Goal: Task Accomplishment & Management: Complete application form

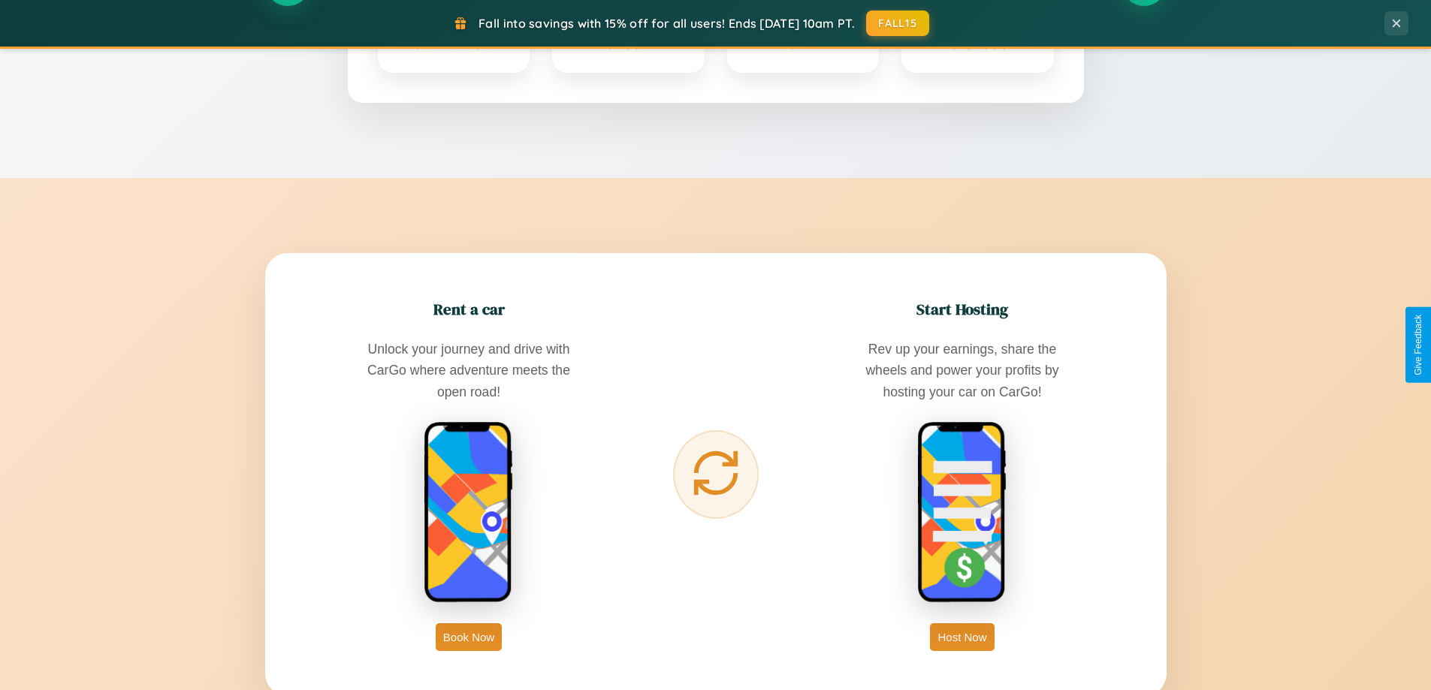
scroll to position [2890, 0]
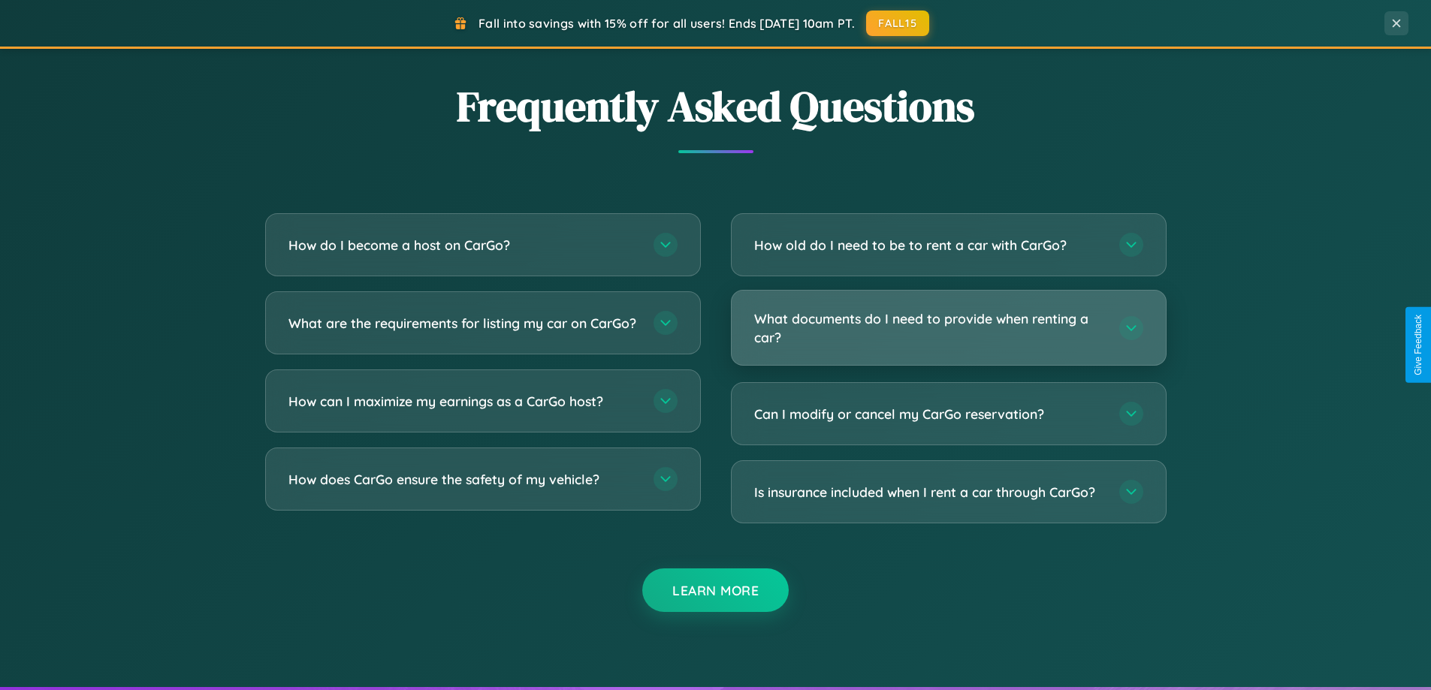
click at [948, 328] on h3 "What documents do I need to provide when renting a car?" at bounding box center [929, 327] width 350 height 37
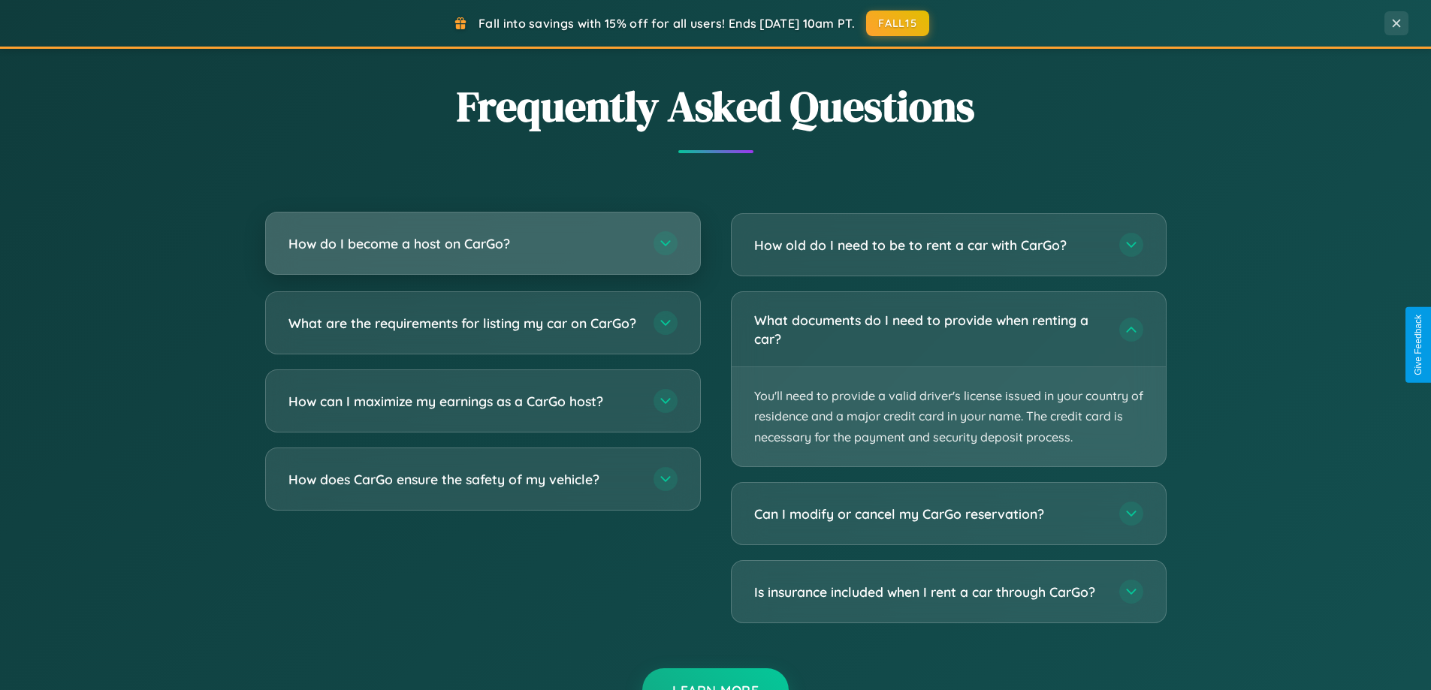
click at [482, 244] on h3 "How do I become a host on CarGo?" at bounding box center [463, 243] width 350 height 19
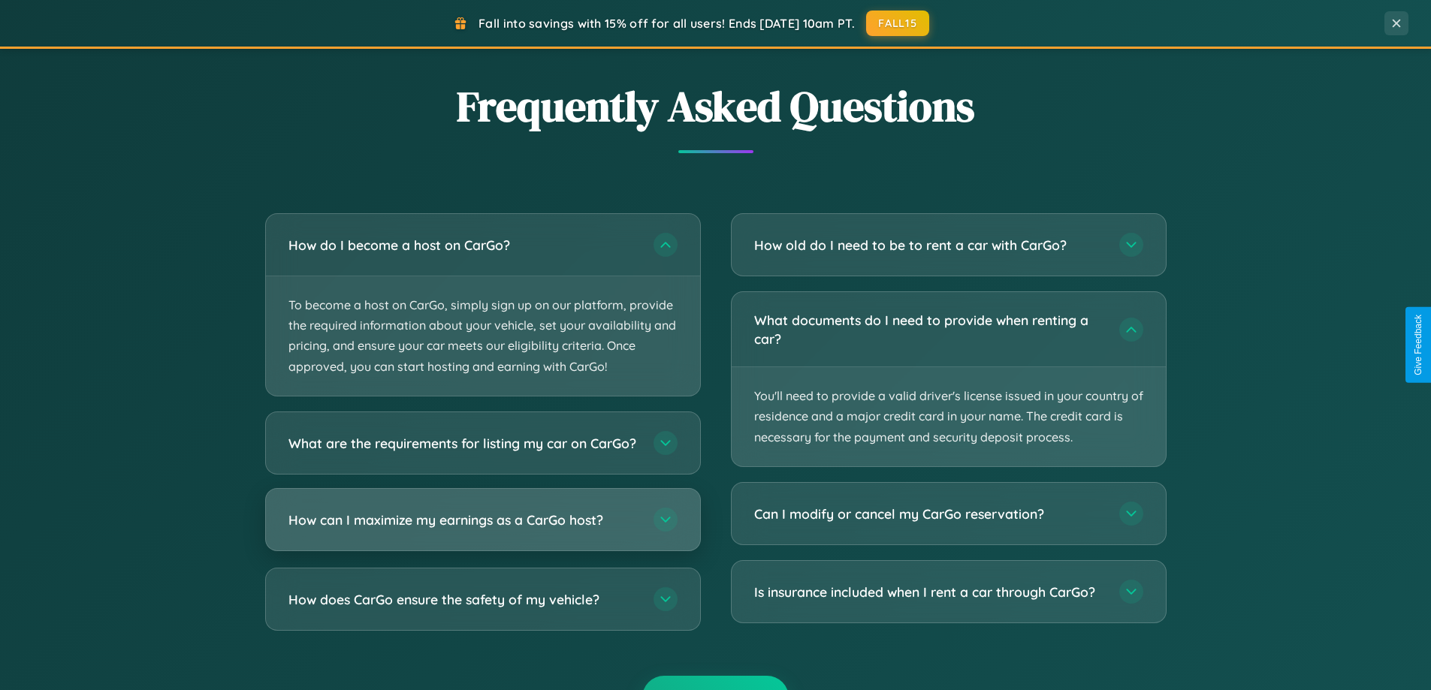
click at [482, 529] on h3 "How can I maximize my earnings as a CarGo host?" at bounding box center [463, 519] width 350 height 19
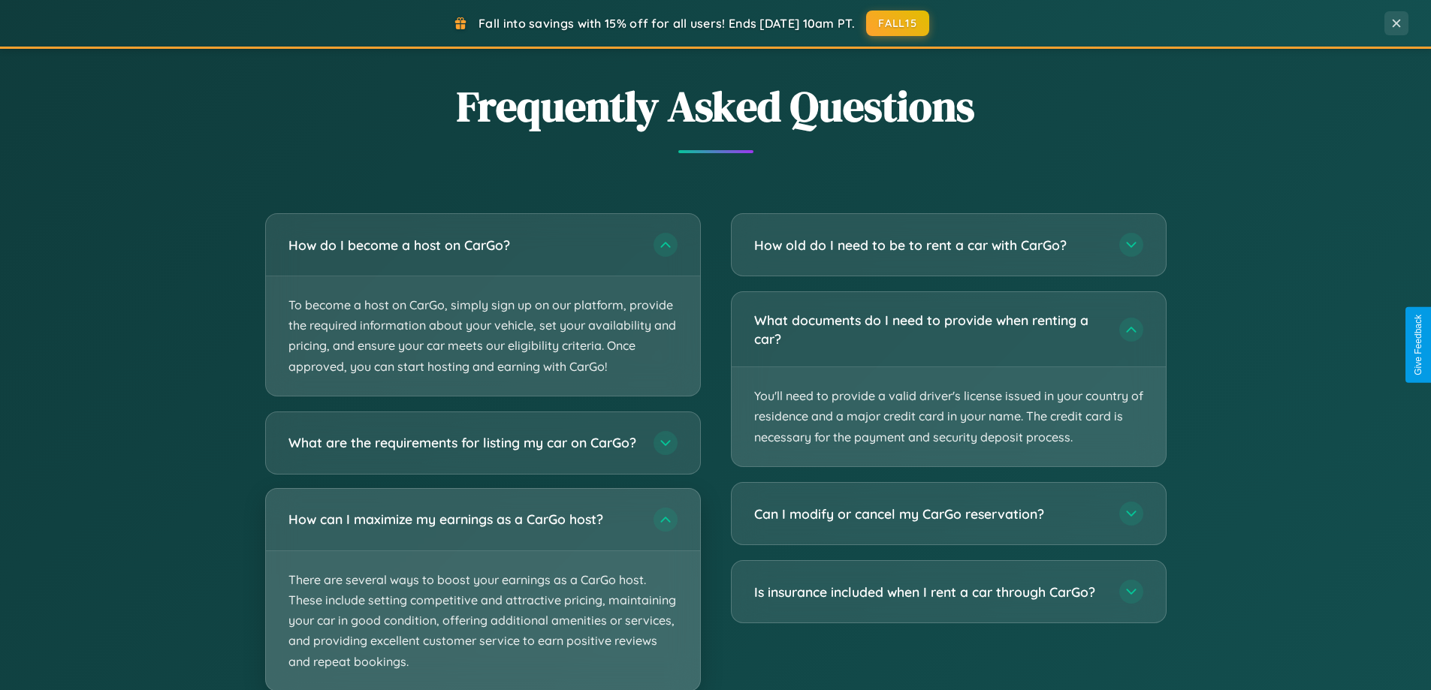
click at [482, 596] on p "There are several ways to boost your earnings as a CarGo host. These include se…" at bounding box center [483, 621] width 434 height 140
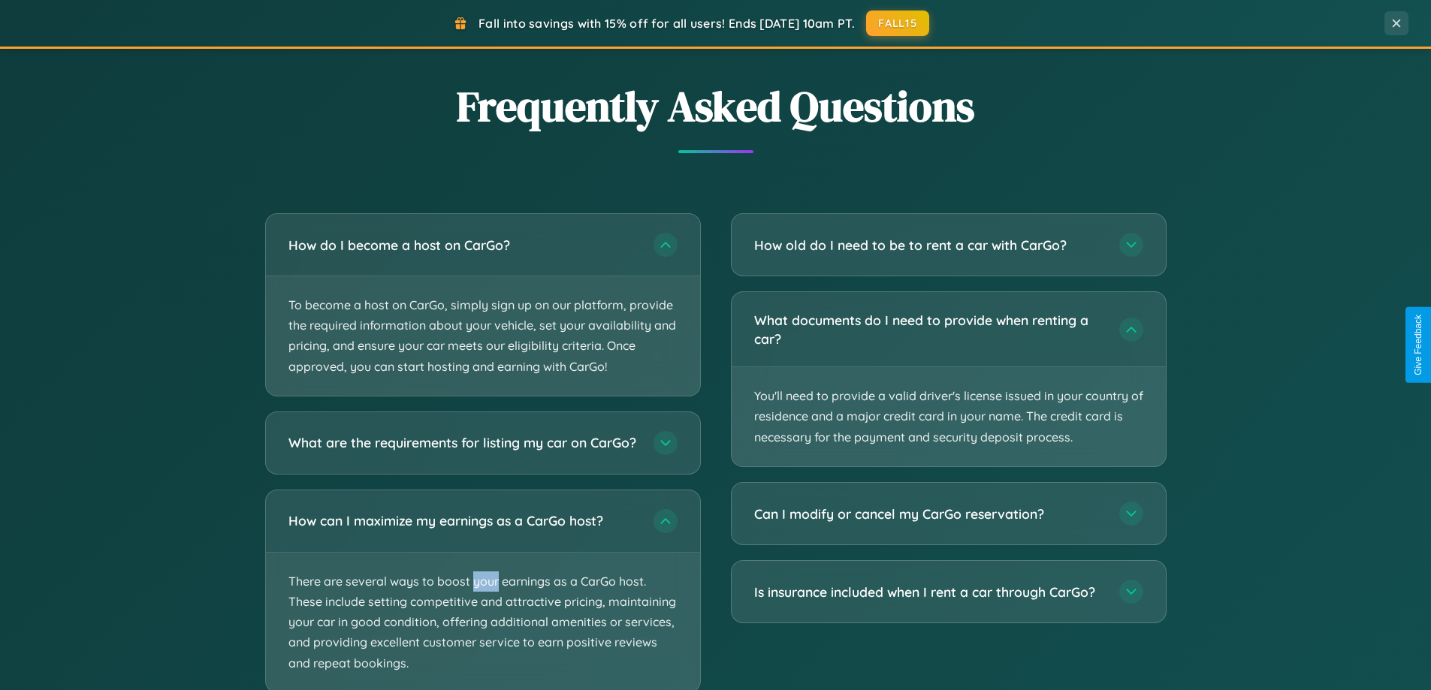
scroll to position [2984, 0]
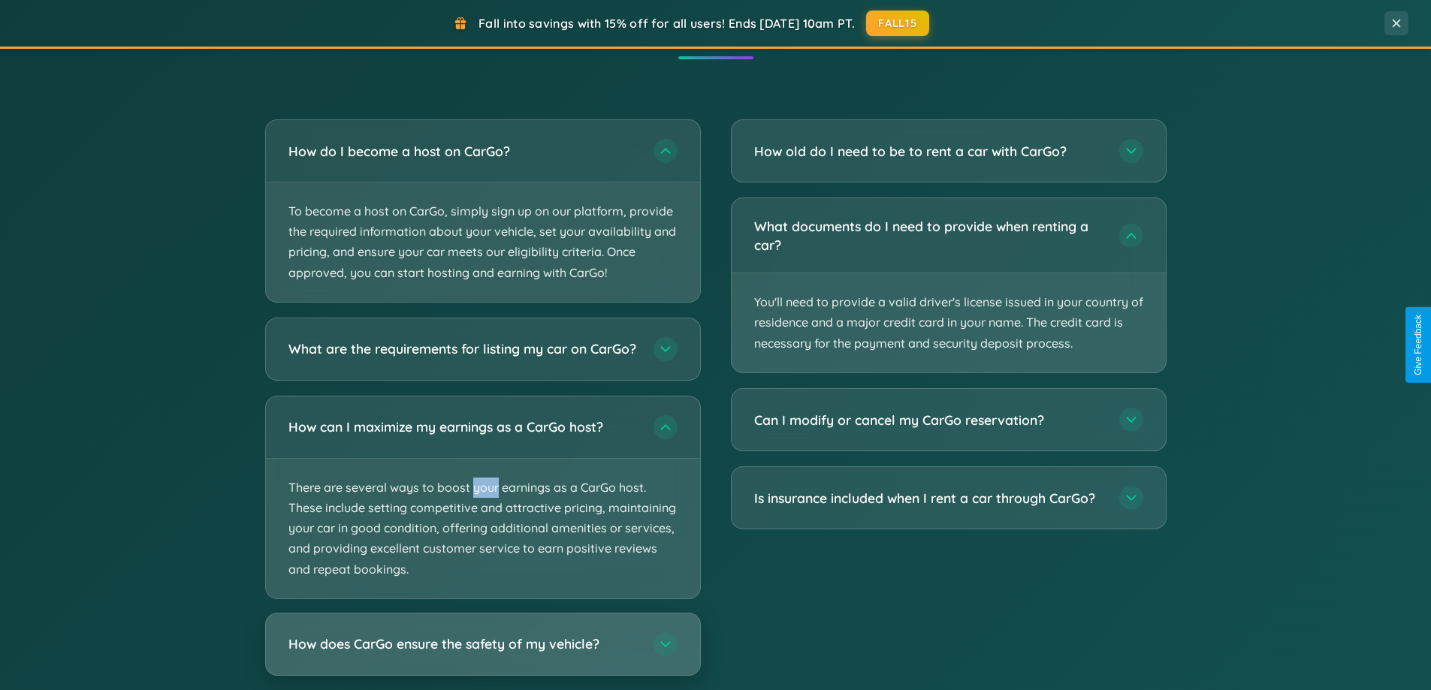
click at [482, 653] on h3 "How does CarGo ensure the safety of my vehicle?" at bounding box center [463, 644] width 350 height 19
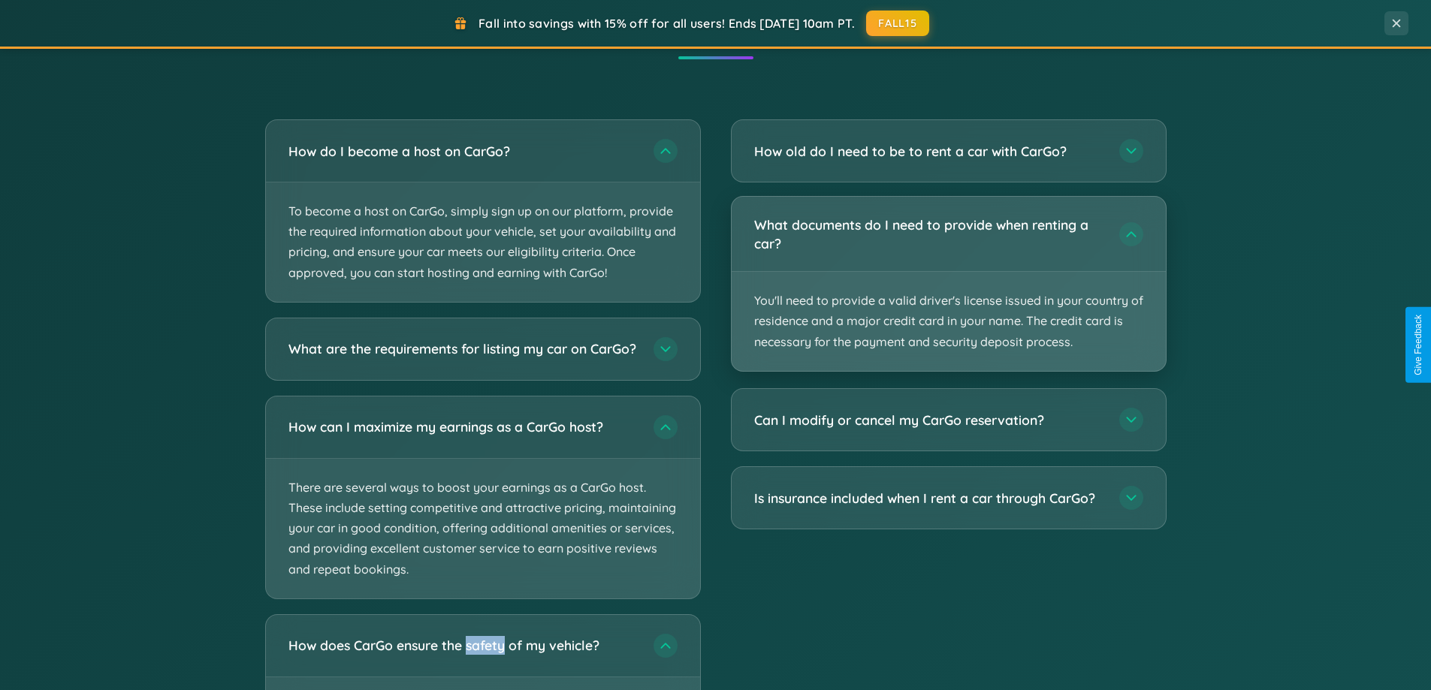
click at [948, 285] on p "You'll need to provide a valid driver's license issued in your country of resid…" at bounding box center [949, 321] width 434 height 99
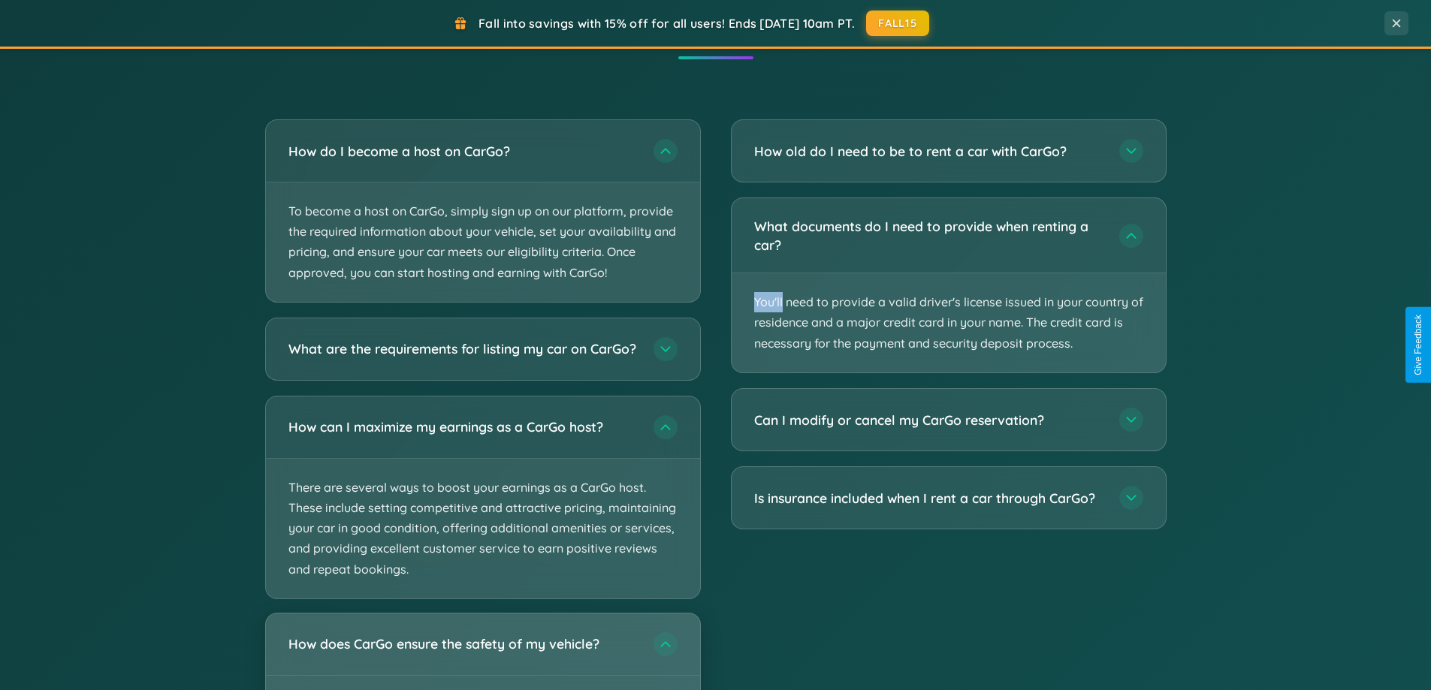
click at [482, 653] on h3 "How does CarGo ensure the safety of my vehicle?" at bounding box center [463, 644] width 350 height 19
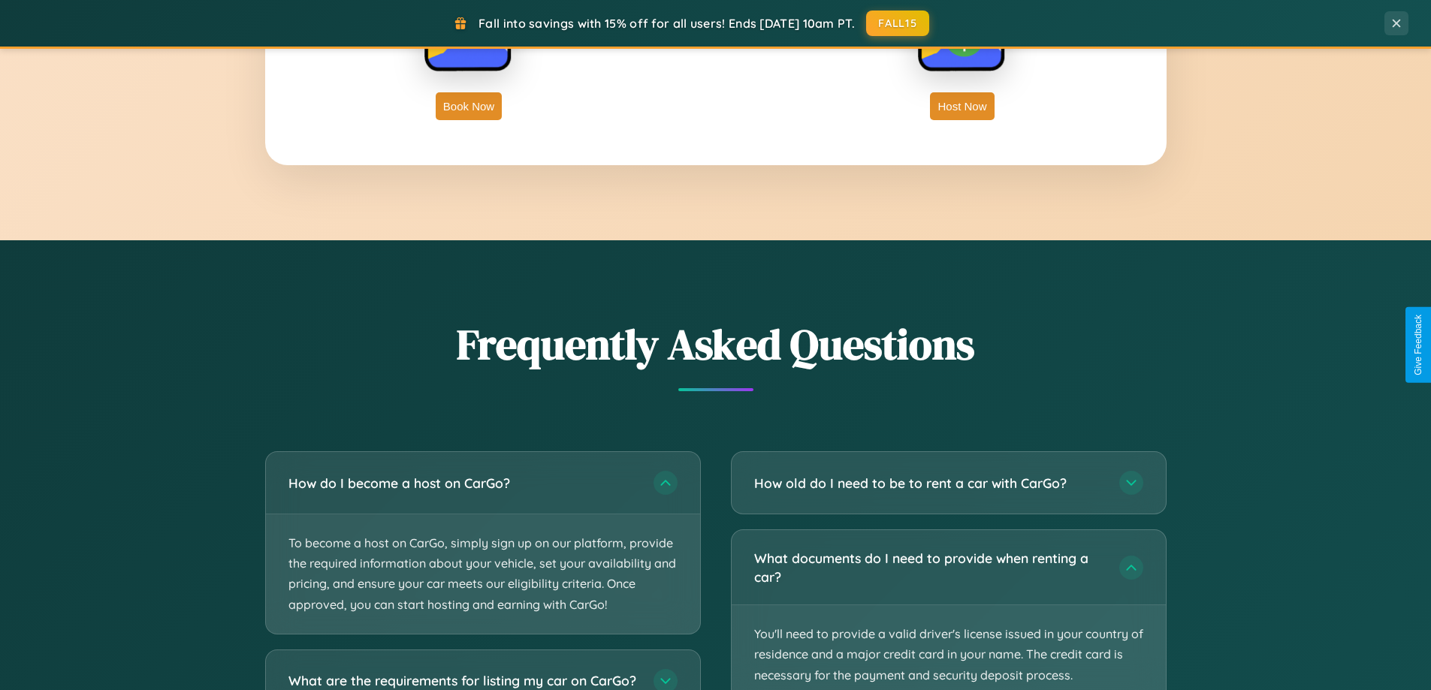
scroll to position [324, 0]
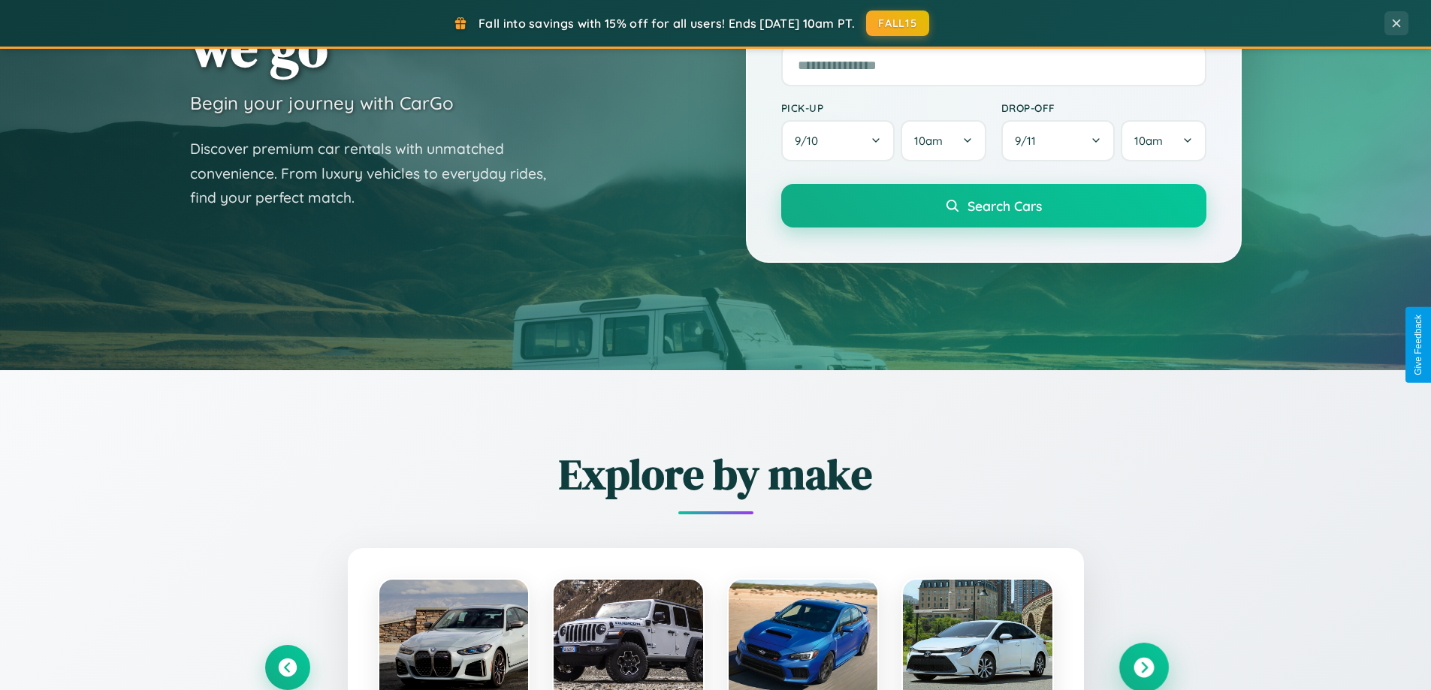
click at [1143, 668] on icon at bounding box center [1143, 668] width 20 height 20
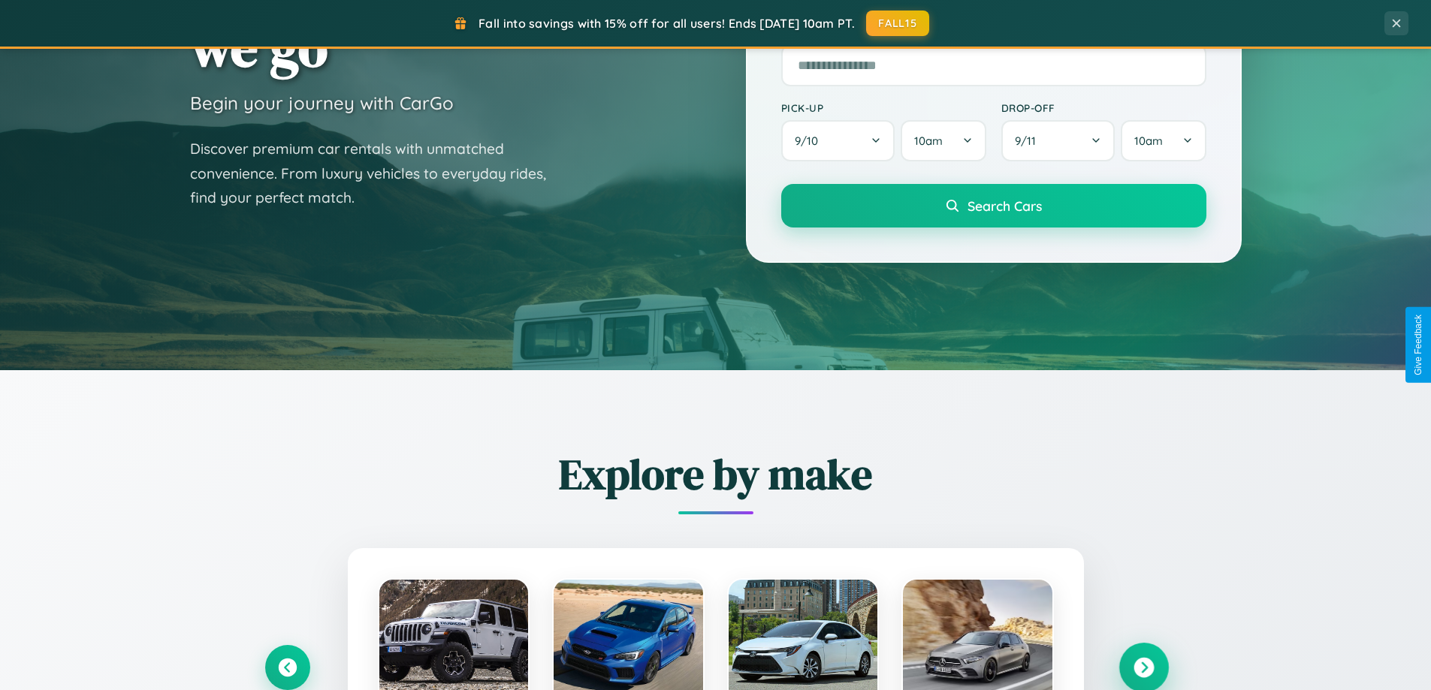
click at [1143, 668] on icon at bounding box center [1143, 668] width 20 height 20
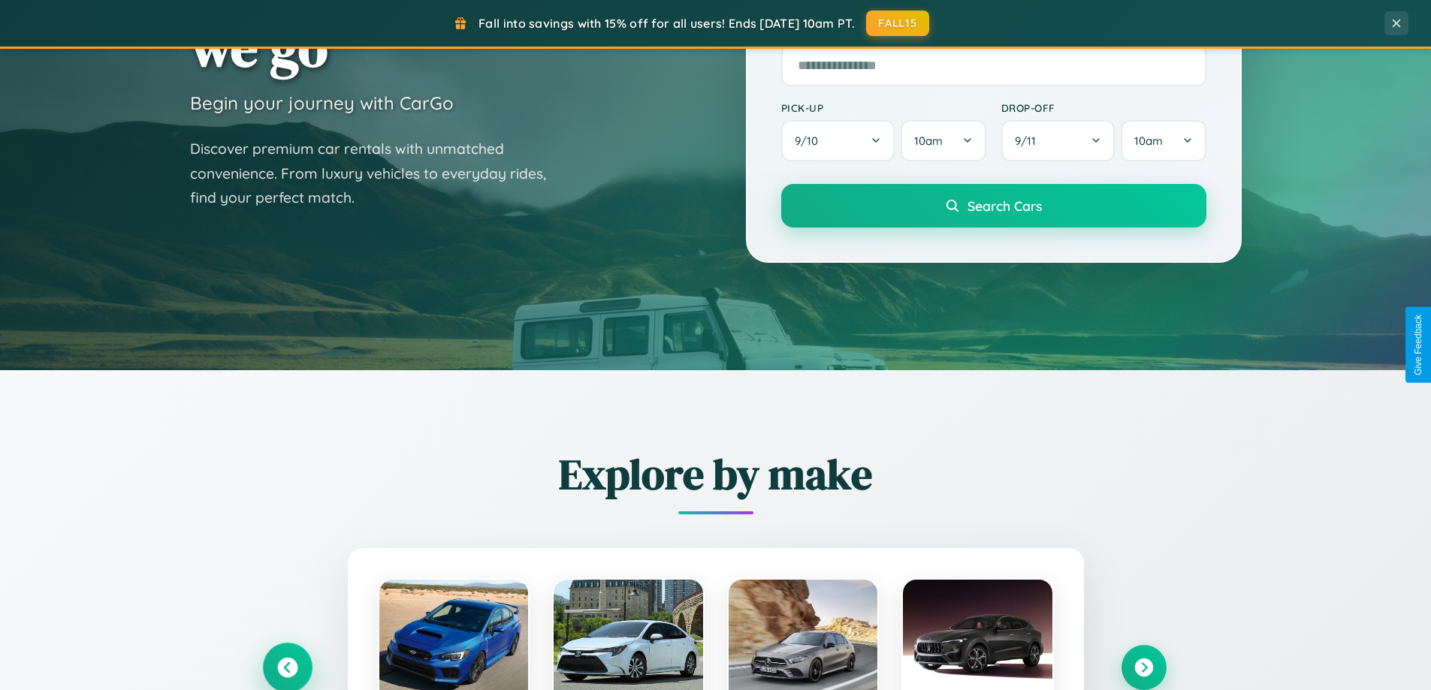
click at [287, 668] on icon at bounding box center [287, 668] width 20 height 20
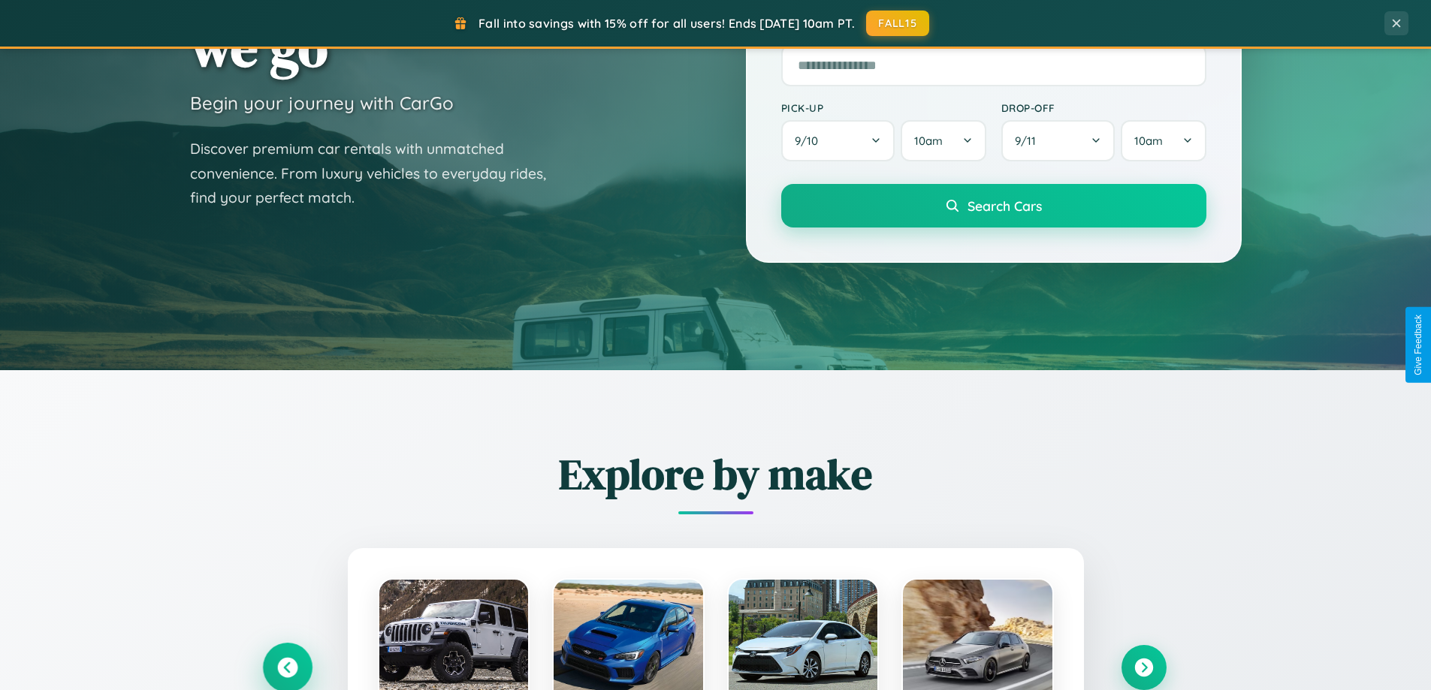
click at [287, 666] on icon at bounding box center [287, 668] width 25 height 25
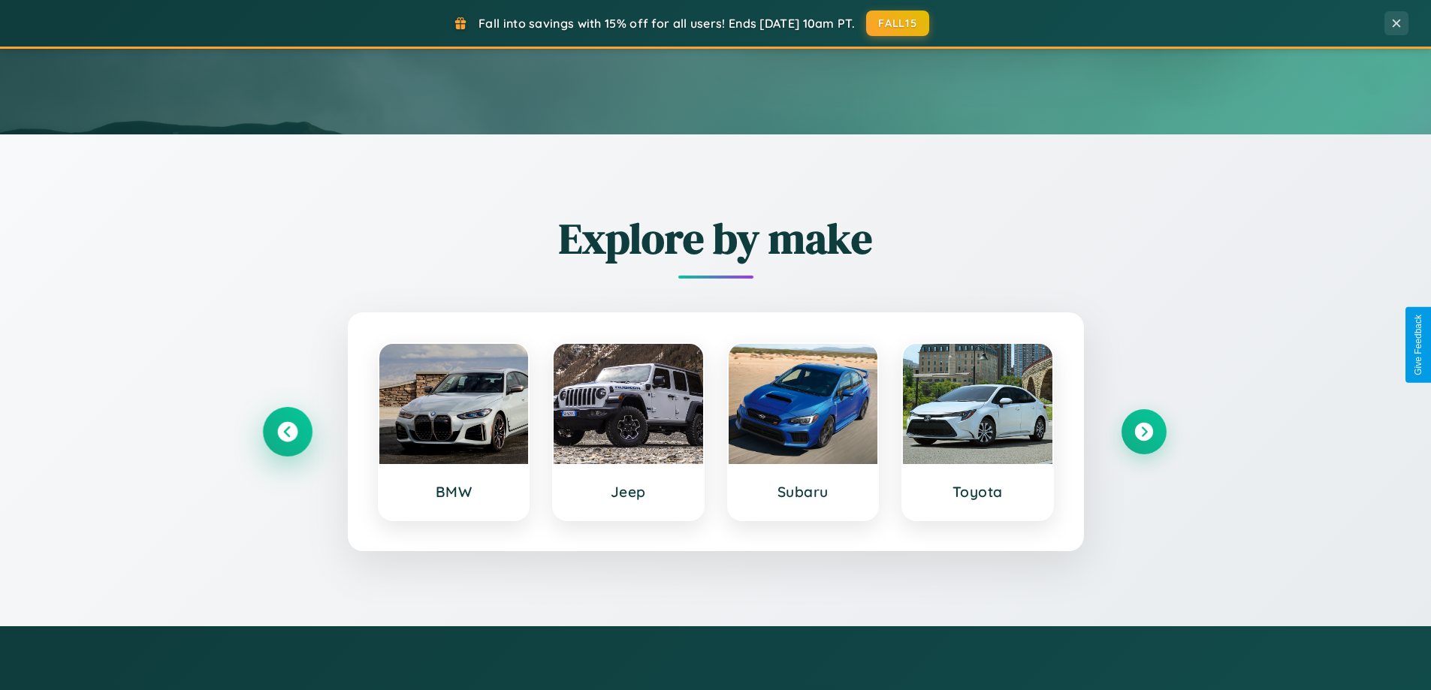
scroll to position [1323, 0]
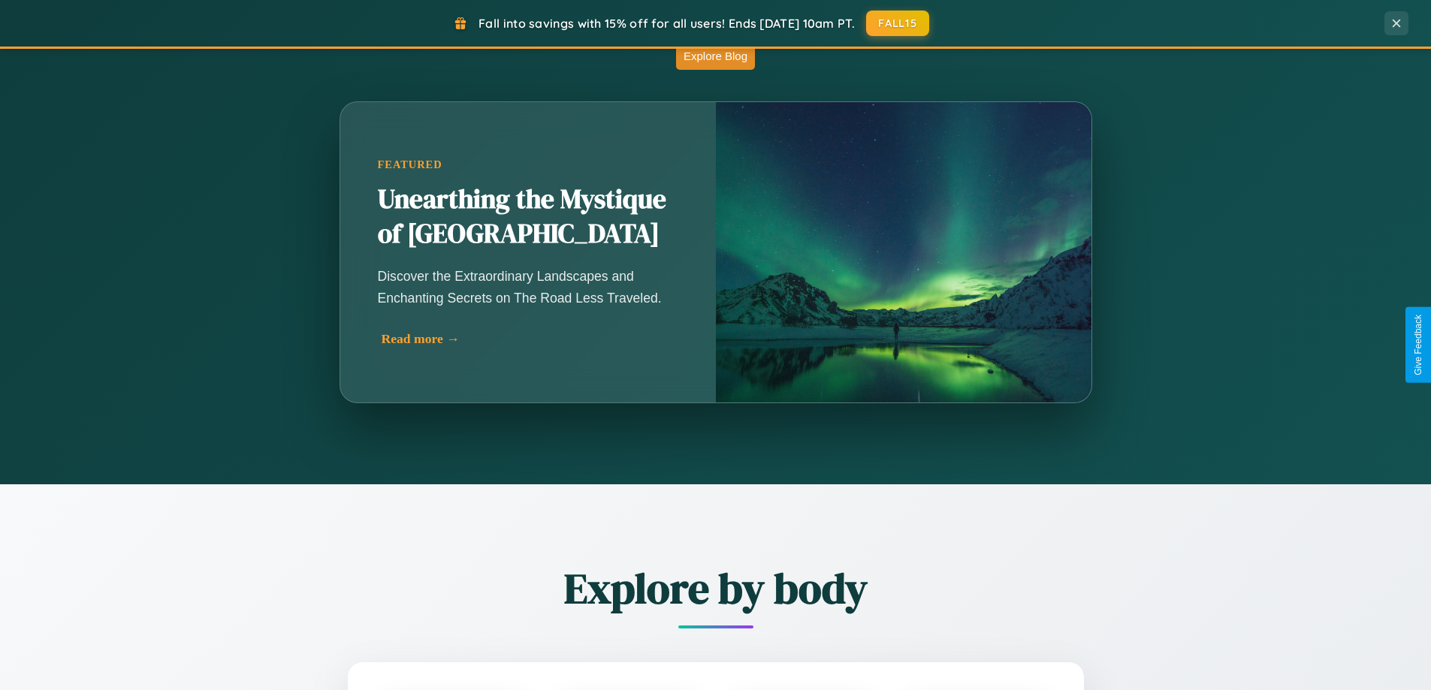
click at [529, 342] on div "Read more →" at bounding box center [532, 339] width 300 height 16
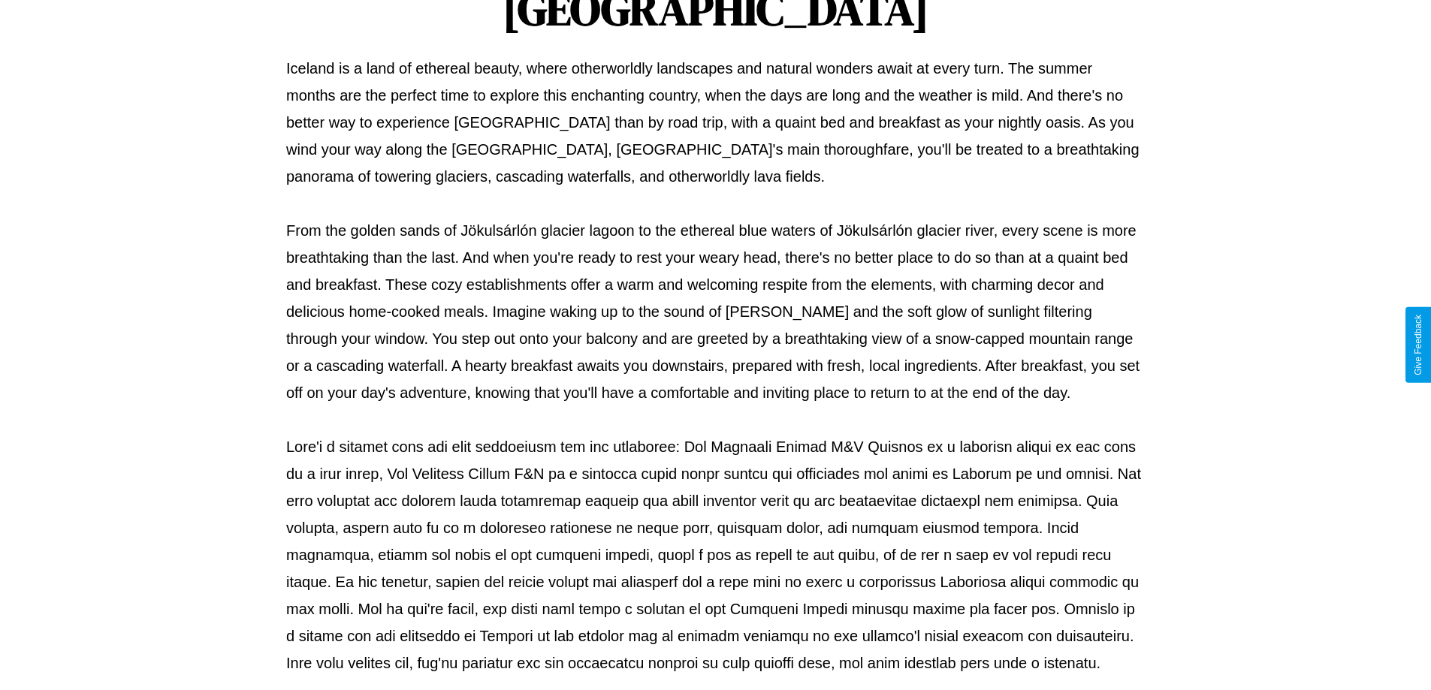
scroll to position [486, 0]
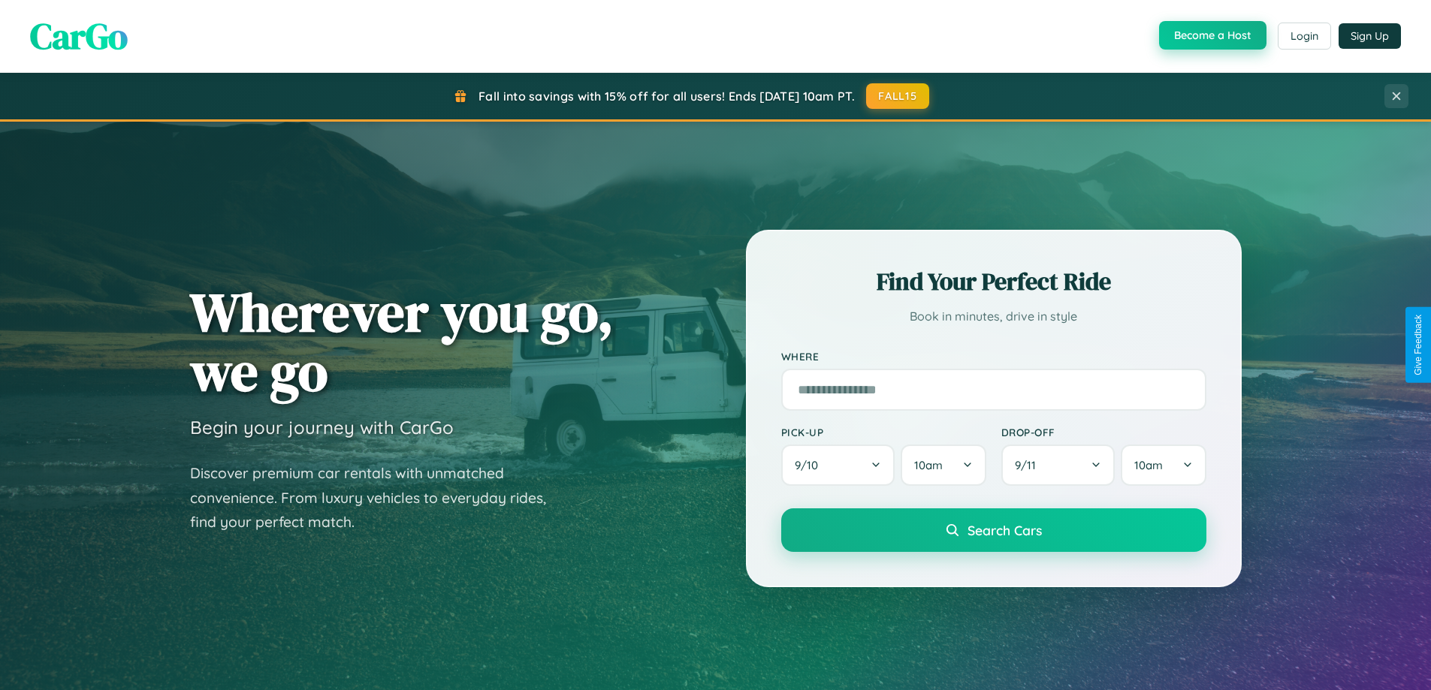
click at [1211, 35] on button "Become a Host" at bounding box center [1212, 35] width 107 height 29
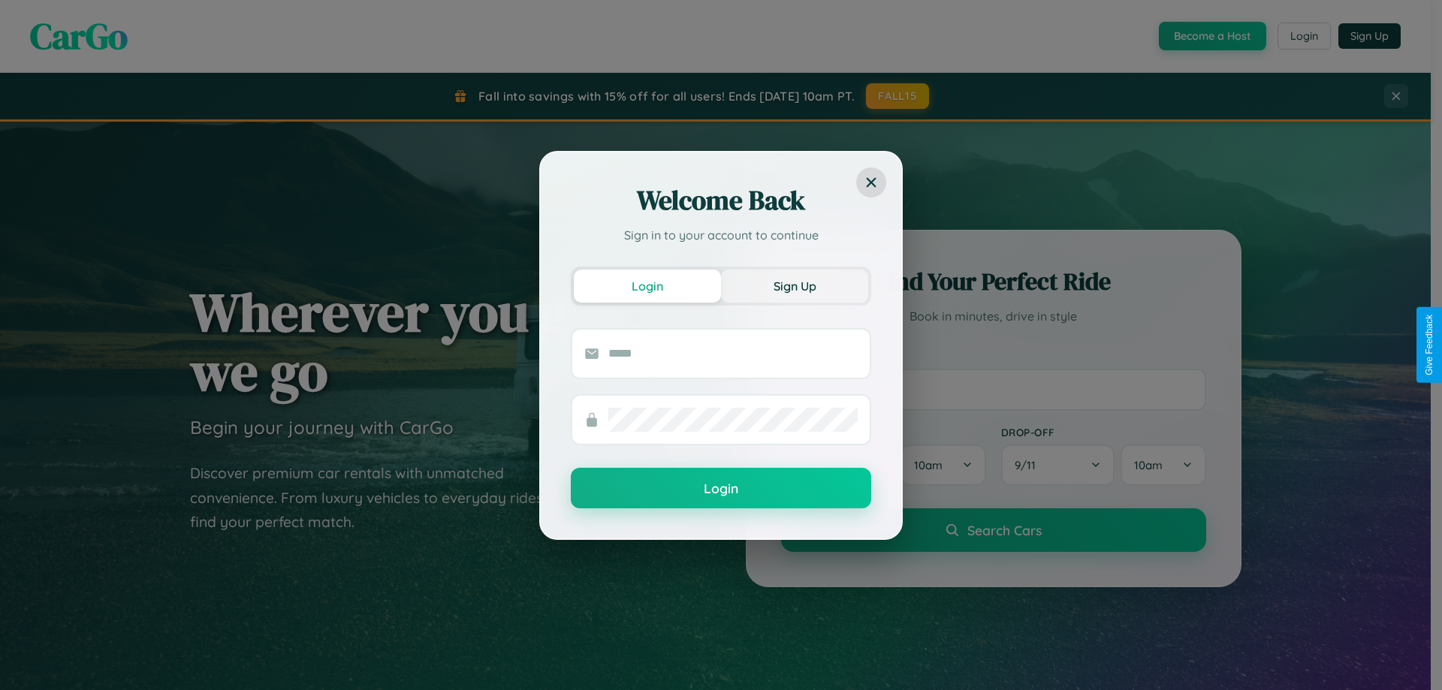
click at [795, 285] on button "Sign Up" at bounding box center [794, 286] width 147 height 33
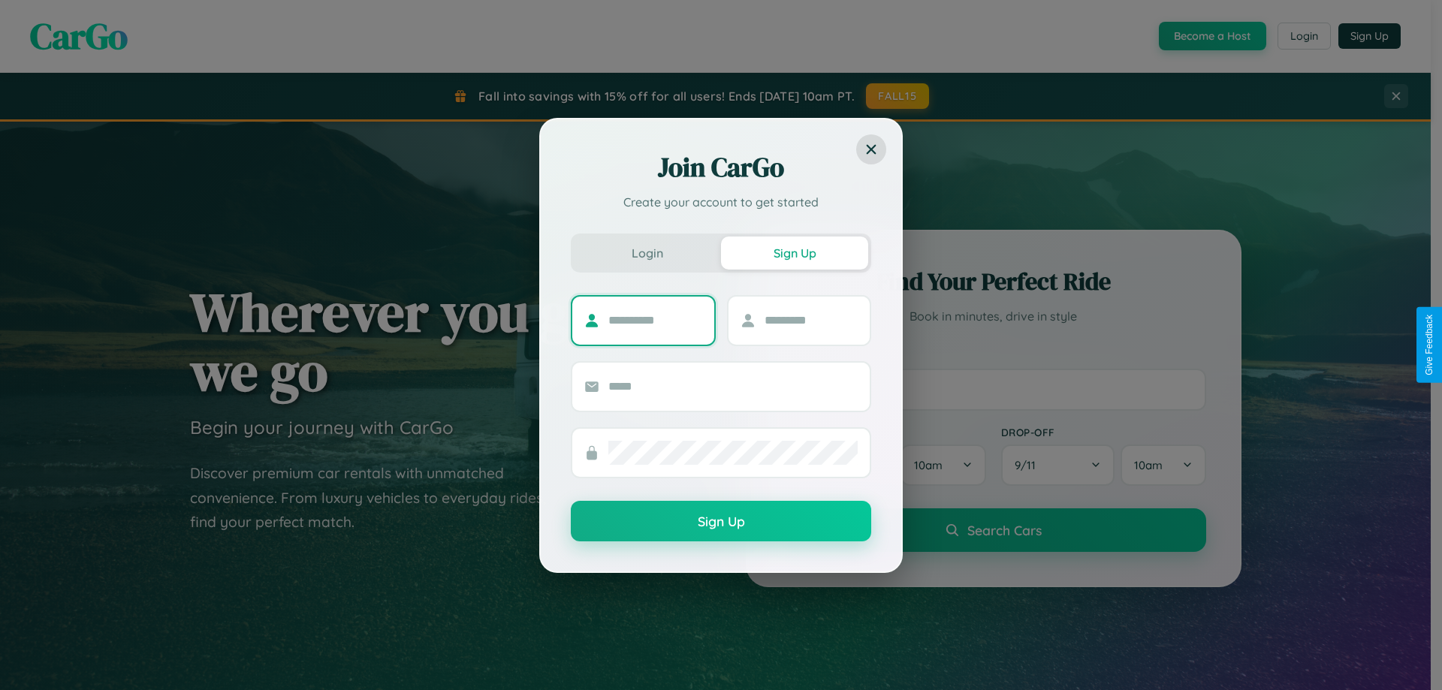
click at [655, 320] on input "text" at bounding box center [655, 321] width 94 height 24
type input "*******"
click at [810, 320] on input "text" at bounding box center [812, 321] width 94 height 24
type input "******"
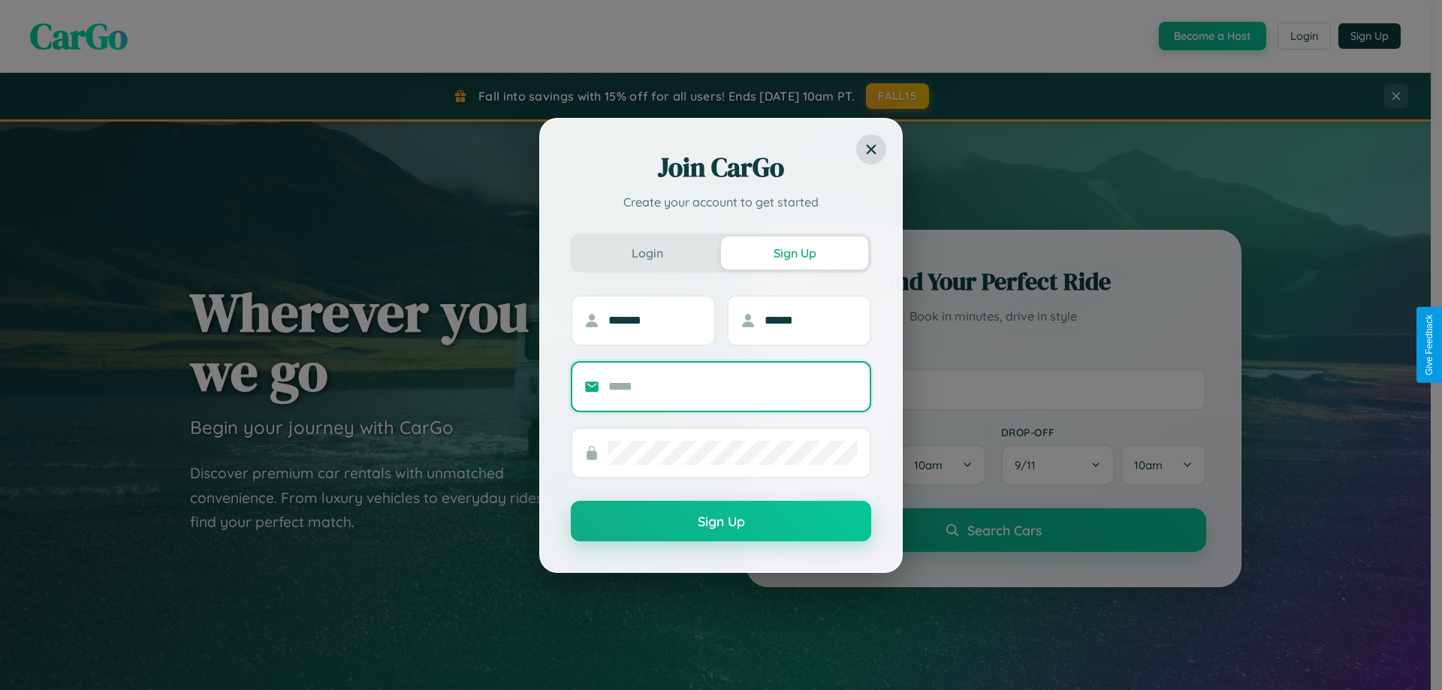
click at [733, 386] on input "text" at bounding box center [732, 387] width 249 height 24
type input "**********"
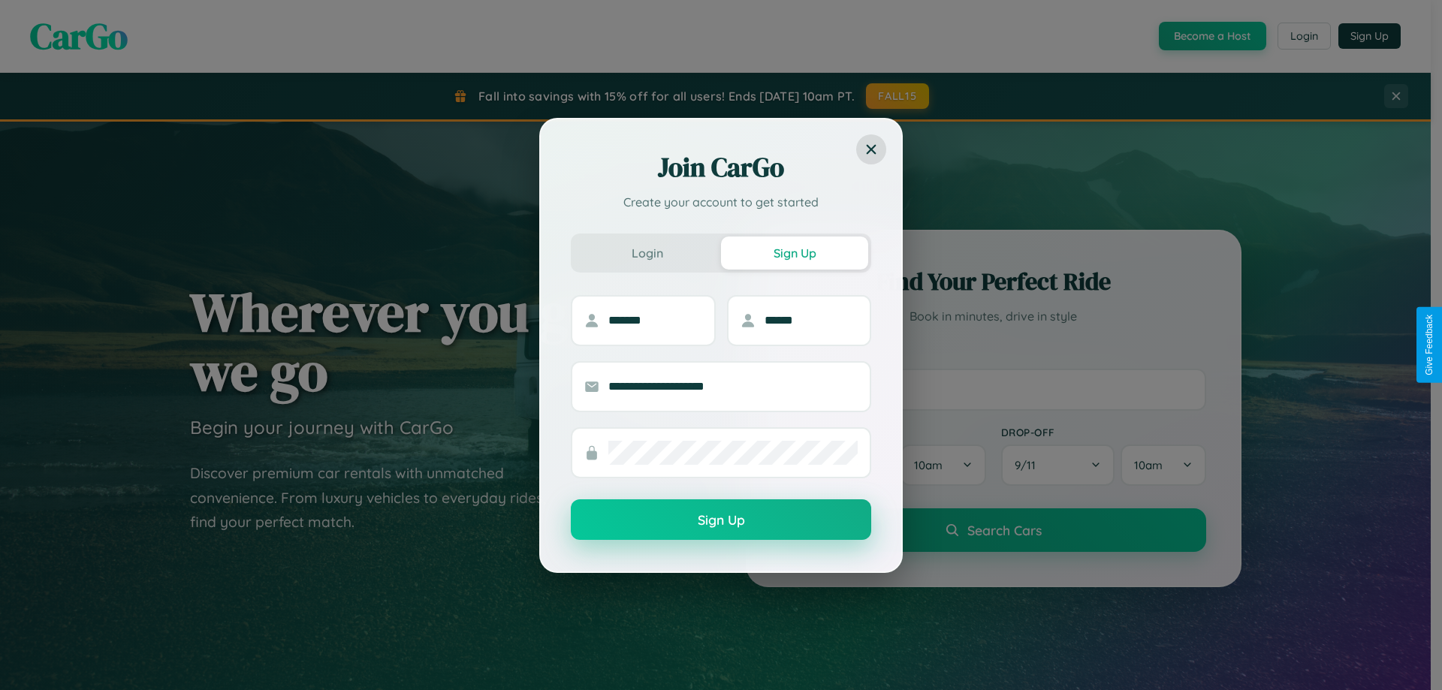
click at [721, 520] on button "Sign Up" at bounding box center [721, 519] width 300 height 41
